Goal: Navigation & Orientation: Find specific page/section

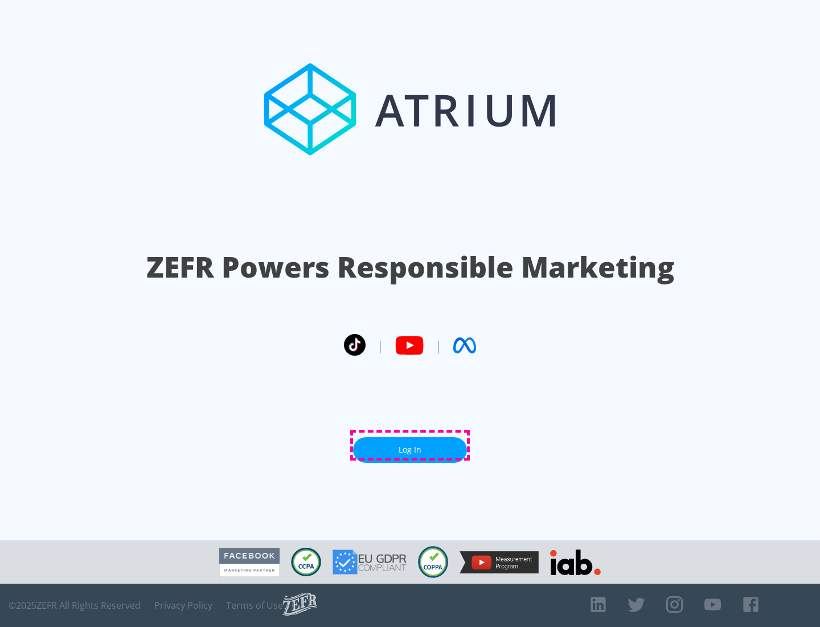
click at [410, 445] on link "Log In" at bounding box center [410, 450] width 114 height 26
